Goal: Task Accomplishment & Management: Use online tool/utility

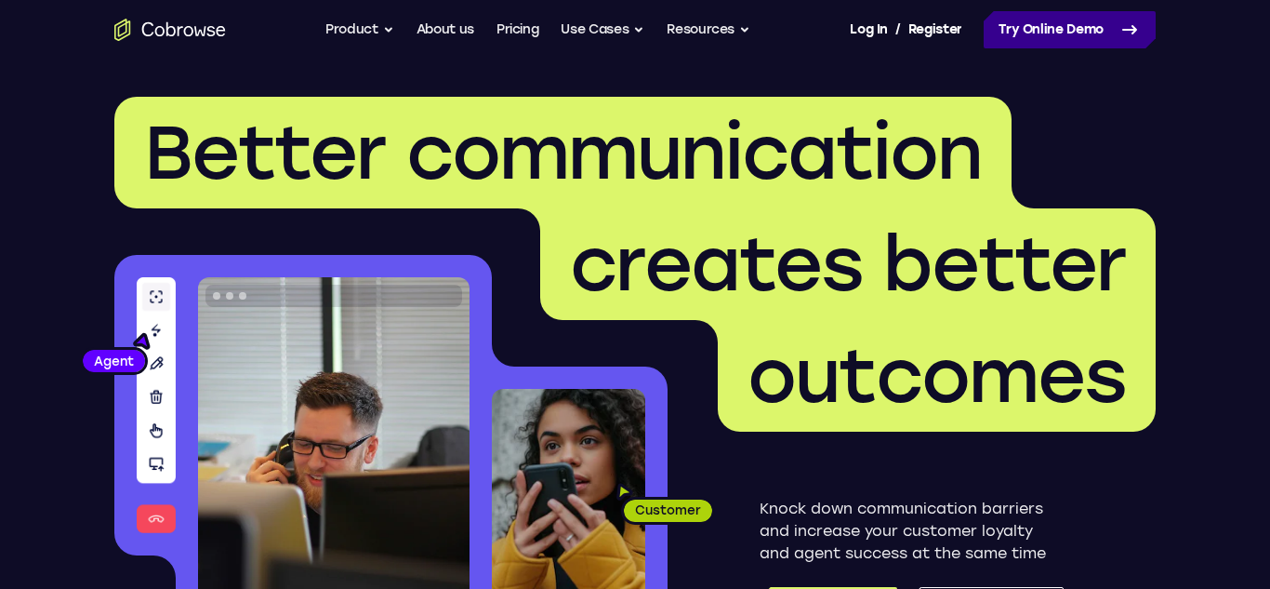
click at [1057, 16] on link "Try Online Demo" at bounding box center [1070, 29] width 172 height 37
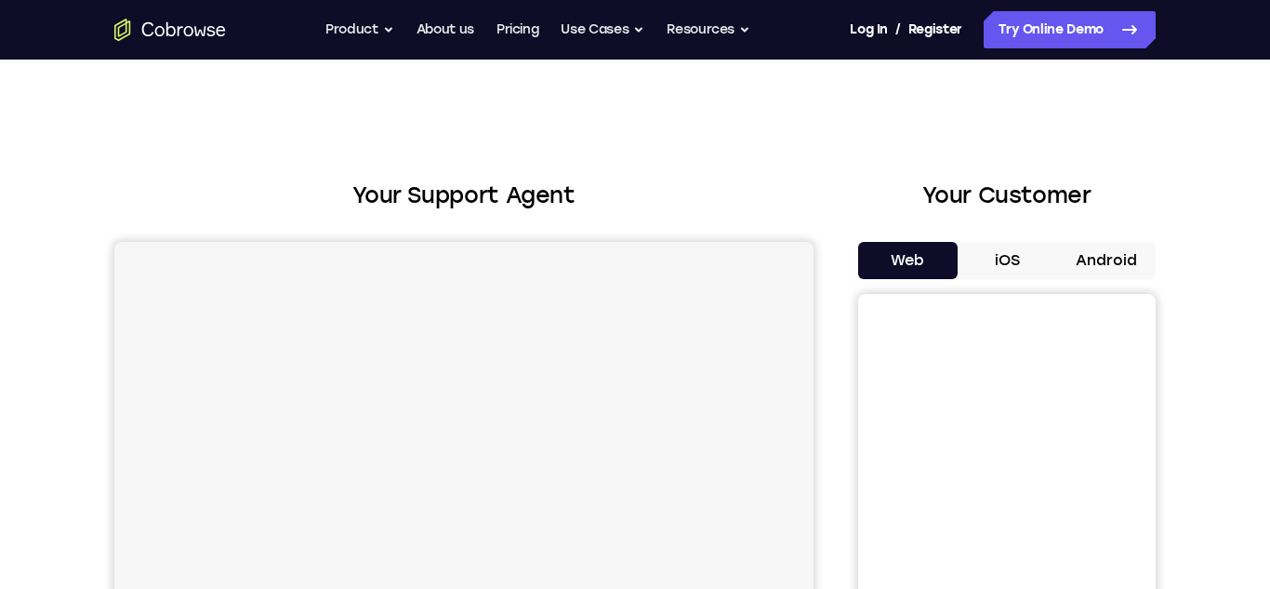
click at [1075, 249] on button "Android" at bounding box center [1106, 260] width 100 height 37
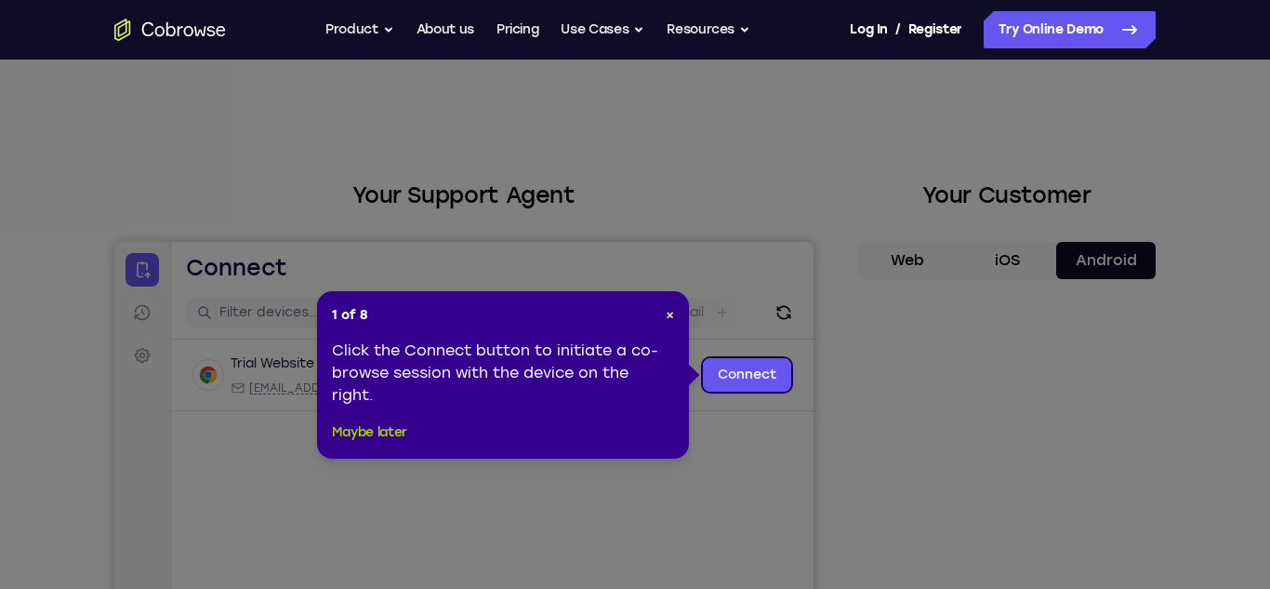
click at [378, 426] on button "Maybe later" at bounding box center [369, 432] width 75 height 22
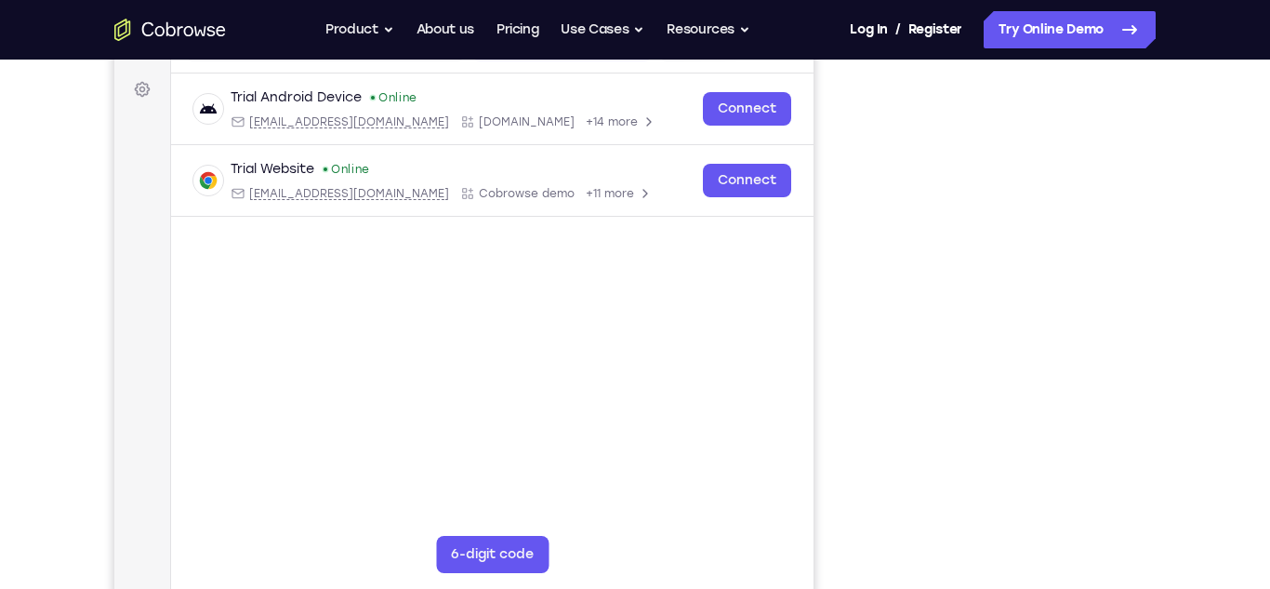
scroll to position [253, 0]
